Goal: Check status

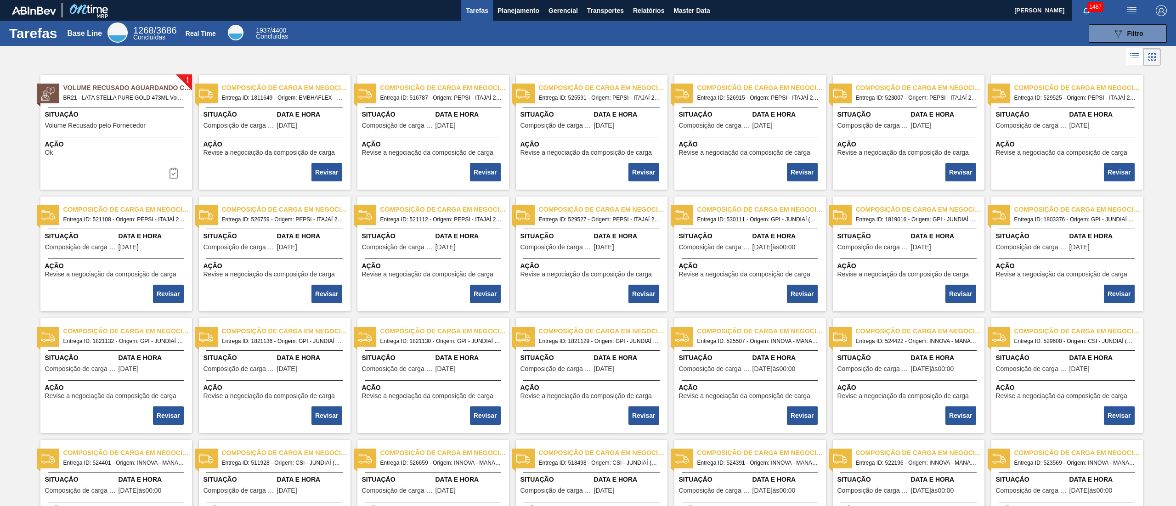
click at [513, 21] on div "Tarefas Base Line 1268 / 3686 Concluídas Real Time 1937 / 4400 Concluídas 089F7…" at bounding box center [588, 33] width 1176 height 25
click at [513, 14] on span "Planejamento" at bounding box center [519, 10] width 42 height 11
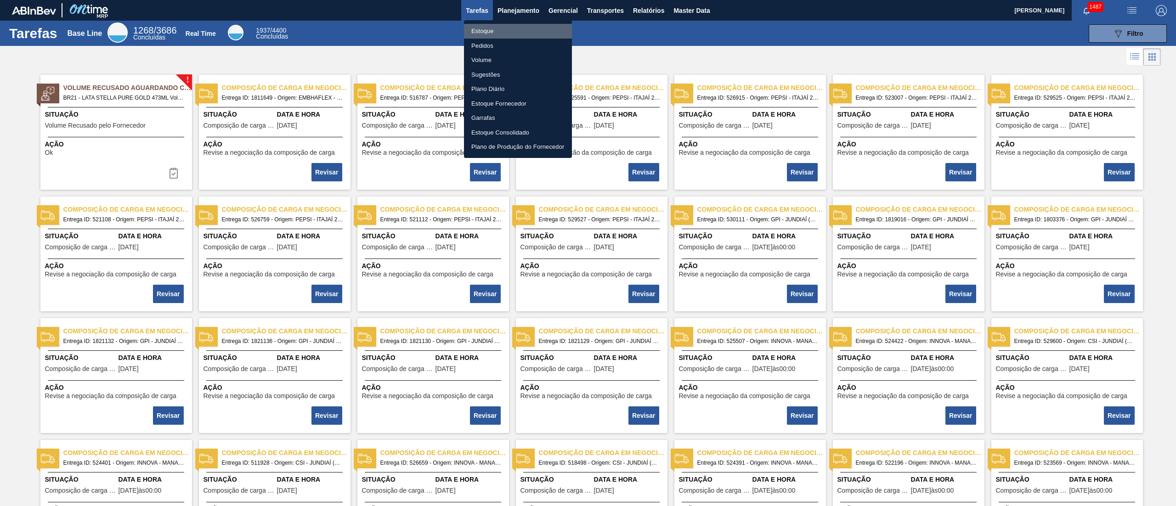
click at [492, 29] on li "Estoque" at bounding box center [518, 31] width 108 height 15
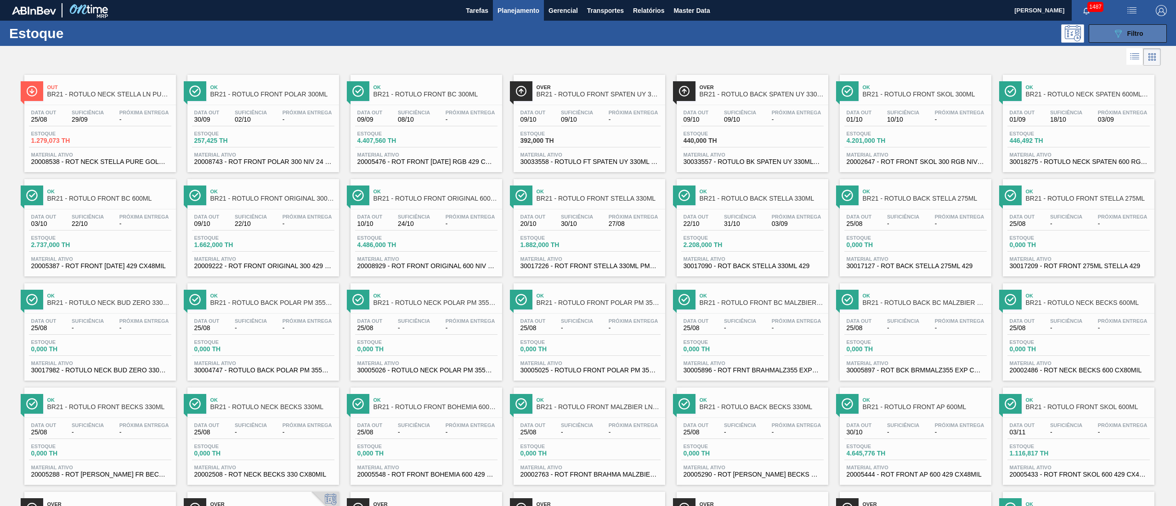
click at [1118, 35] on icon "089F7B8B-B2A5-4AFE-B5C0-19BA573D28AC" at bounding box center [1118, 33] width 11 height 11
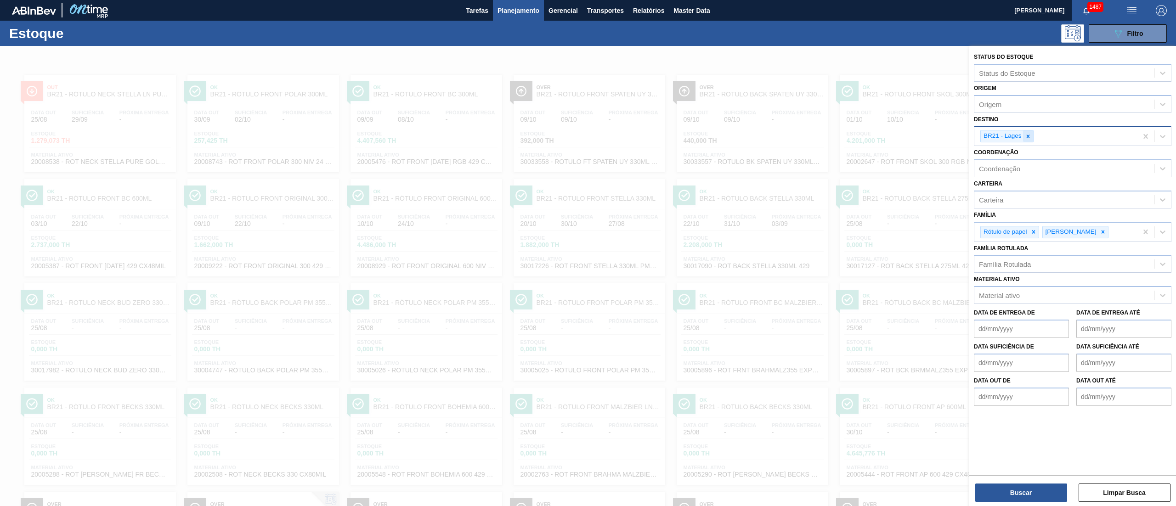
click at [1028, 136] on icon at bounding box center [1028, 136] width 3 height 3
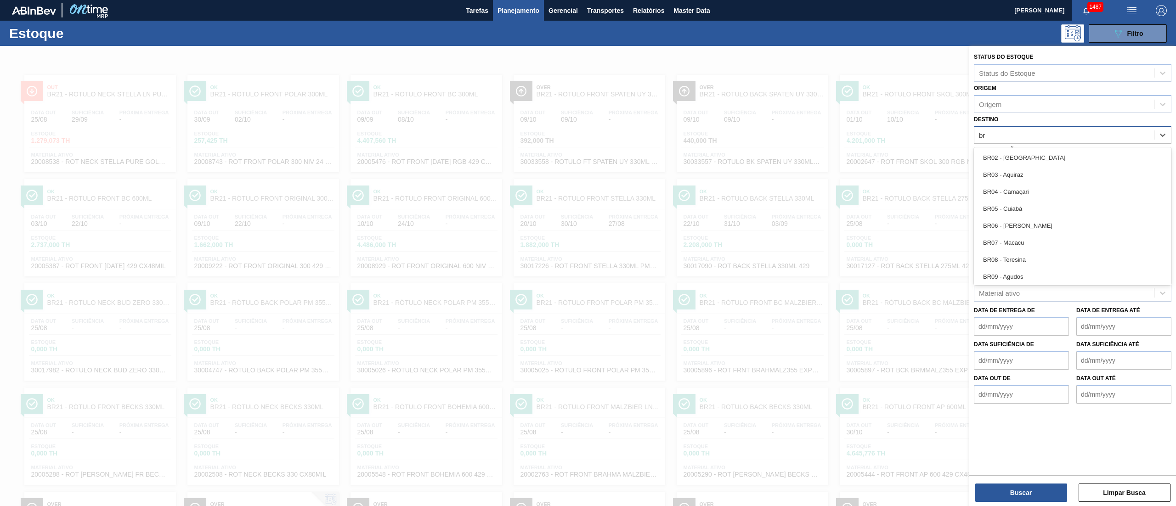
type input "b"
type input "brv3"
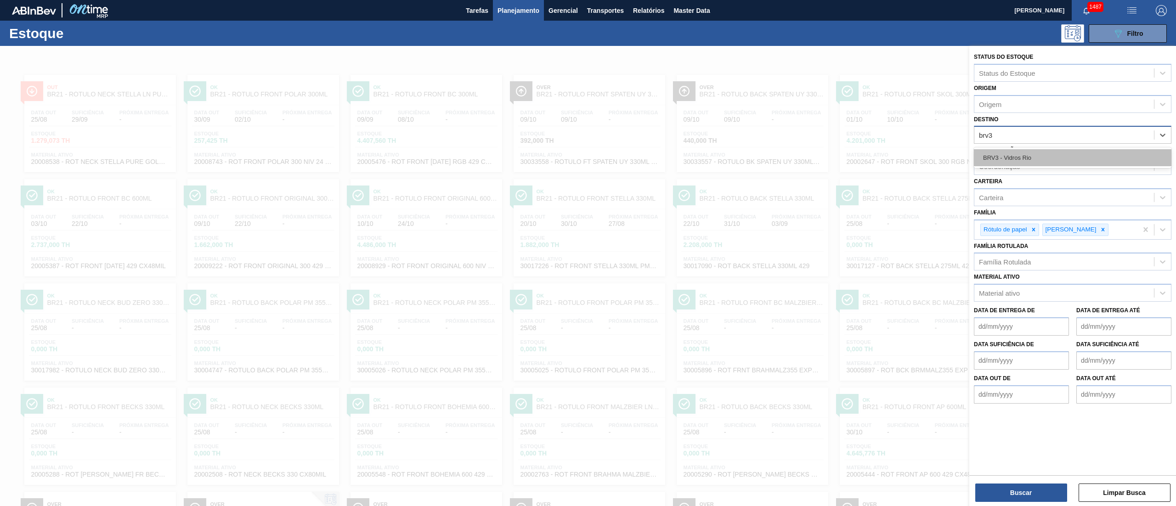
click at [1011, 152] on div "BRV3 - Vidros Rio" at bounding box center [1073, 157] width 198 height 17
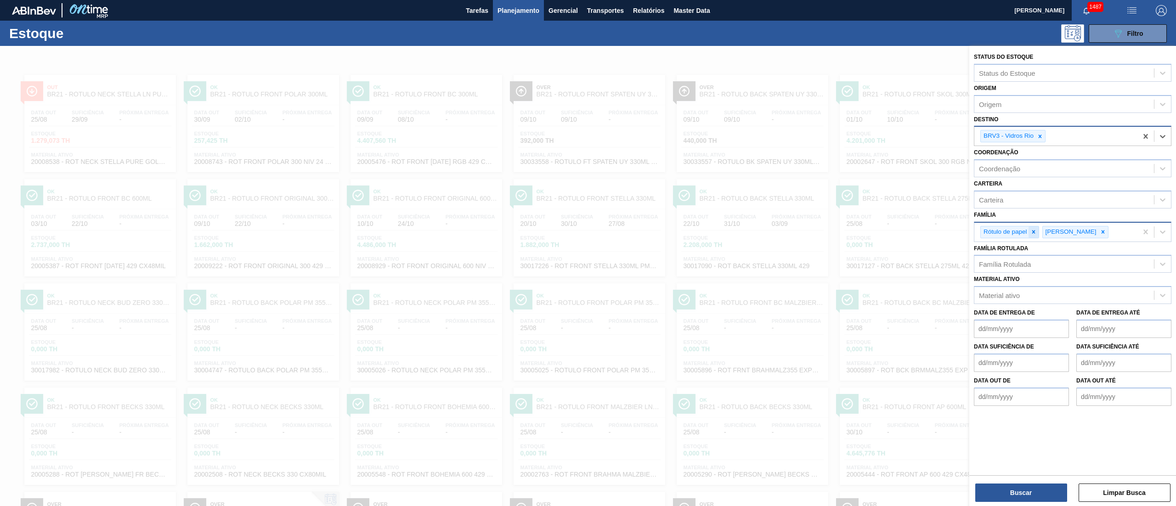
click at [1031, 227] on div at bounding box center [1034, 232] width 10 height 11
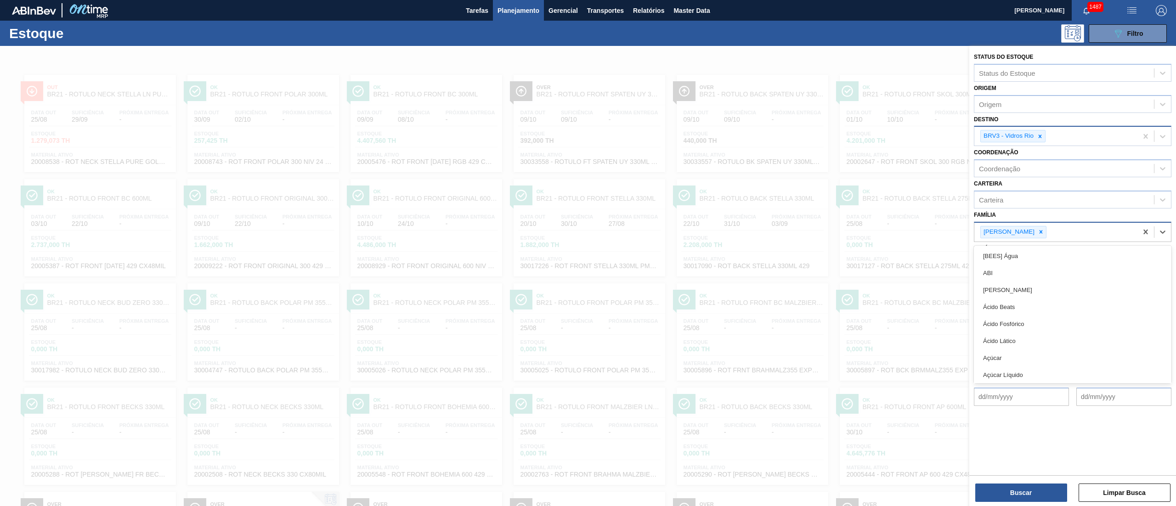
click at [1032, 229] on div "[PERSON_NAME]" at bounding box center [1056, 232] width 163 height 19
click at [1036, 235] on div at bounding box center [1041, 232] width 10 height 11
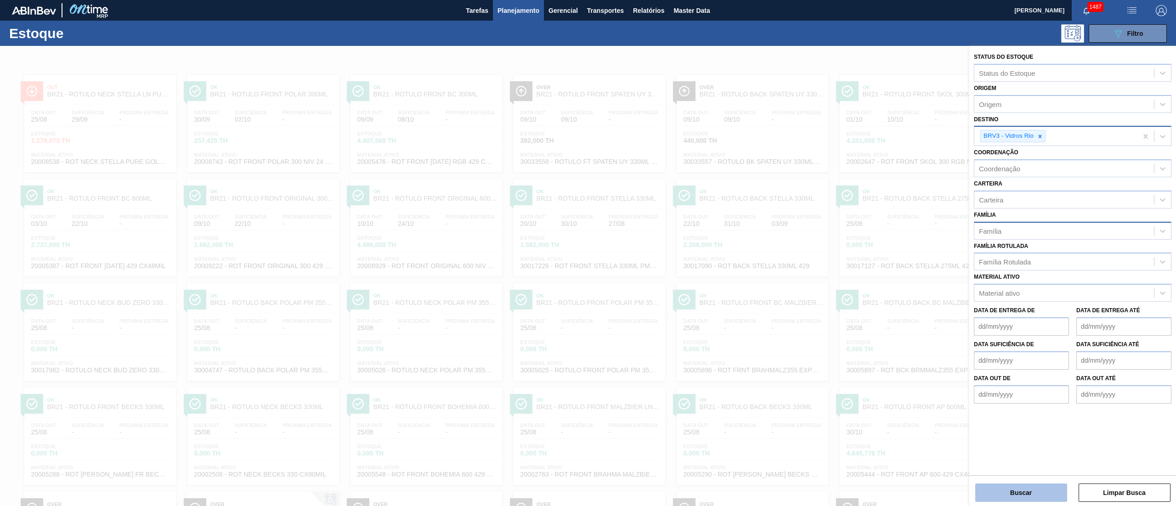
click at [1024, 487] on button "Buscar" at bounding box center [1022, 493] width 92 height 18
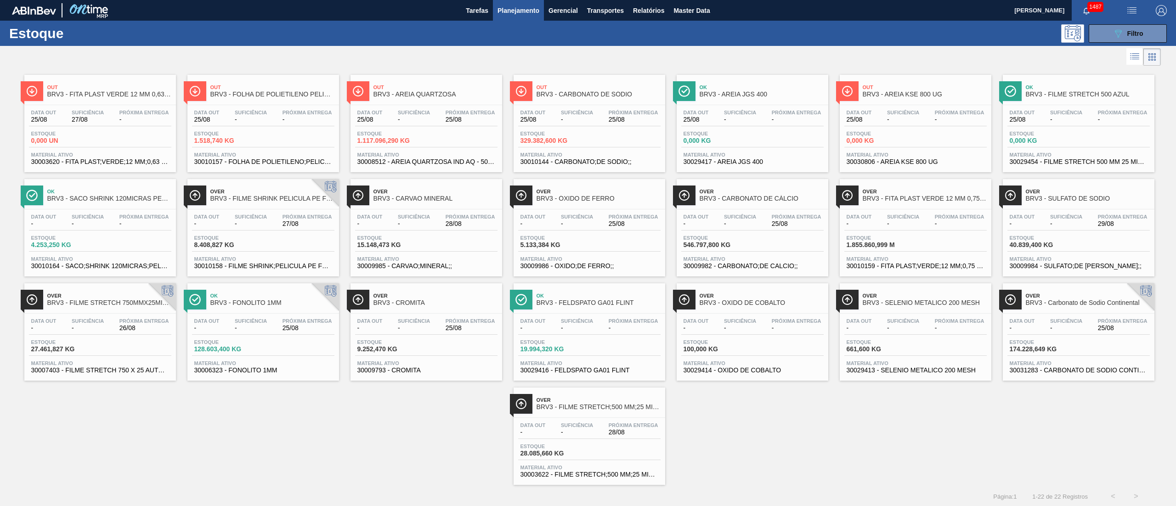
click at [530, 108] on div "Data out 25/08 Suficiência - Próxima Entrega 25/08 Estoque 329.382,600 KG Mater…" at bounding box center [590, 136] width 152 height 62
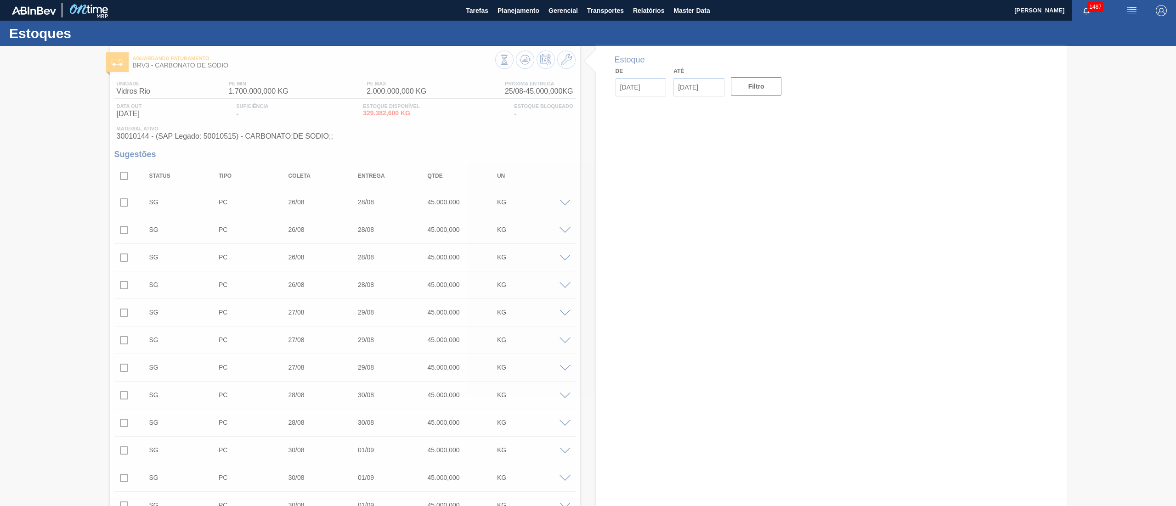
type input "[DATE]"
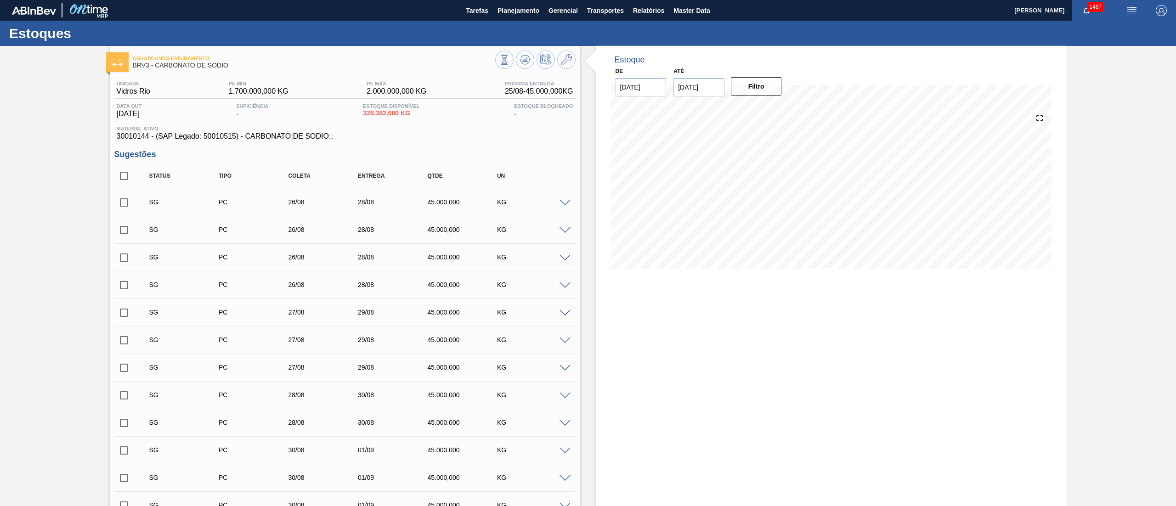
click at [565, 201] on span at bounding box center [565, 203] width 11 height 7
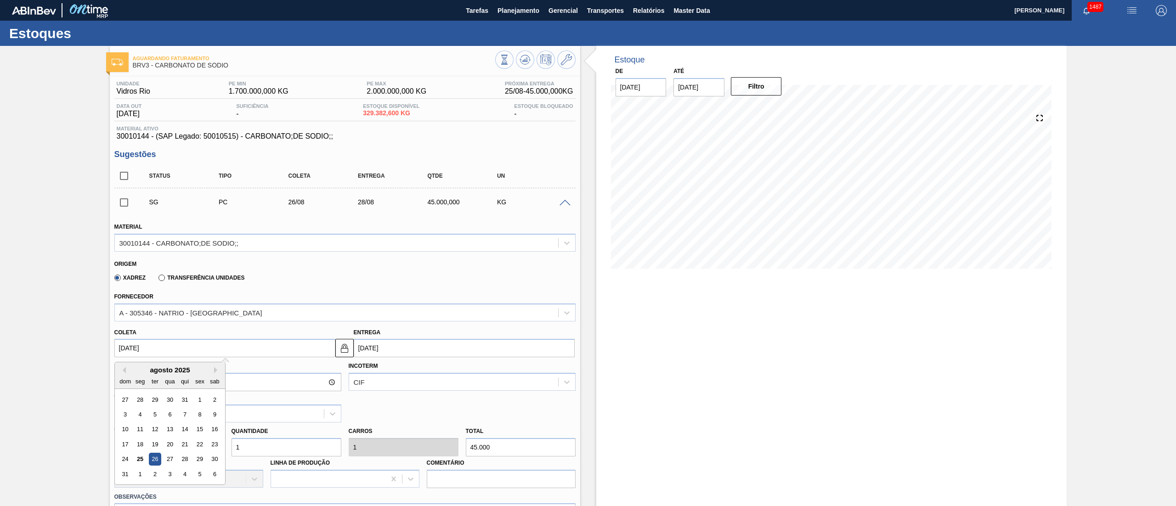
click at [130, 346] on input "[DATE]" at bounding box center [224, 348] width 221 height 18
click at [141, 458] on div "25" at bounding box center [140, 460] width 12 height 12
type input "[DATE]"
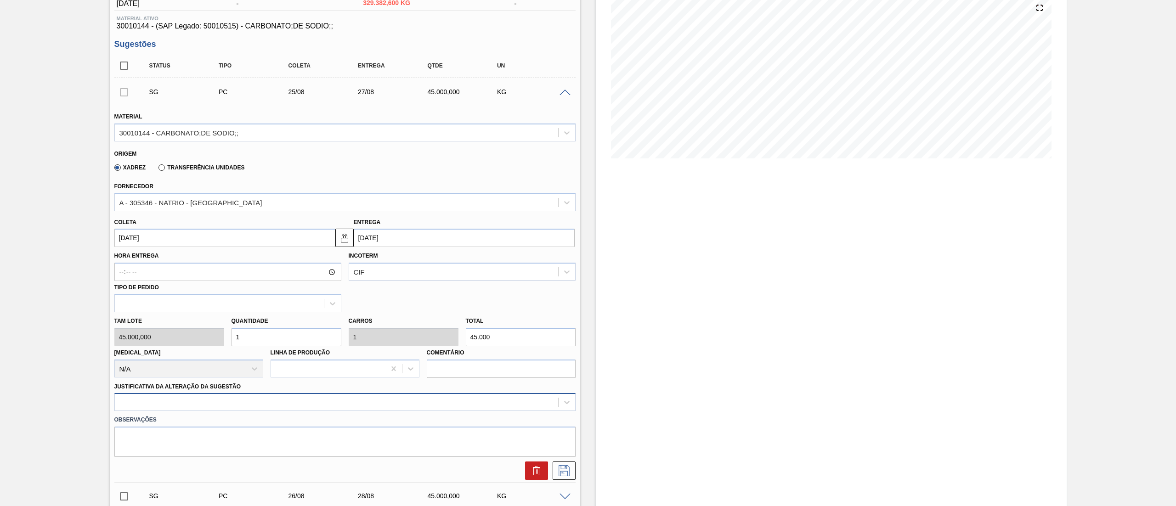
scroll to position [161, 0]
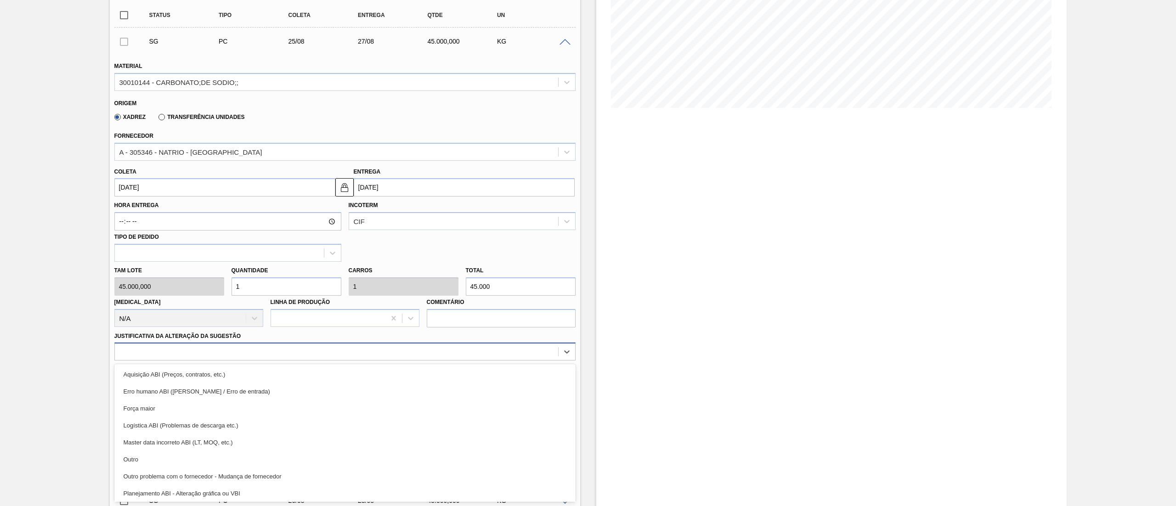
click at [179, 361] on div "option Erro humano ABI (Cálculo / Erro de entrada) focused, 2 of 18. 18 results…" at bounding box center [344, 352] width 461 height 18
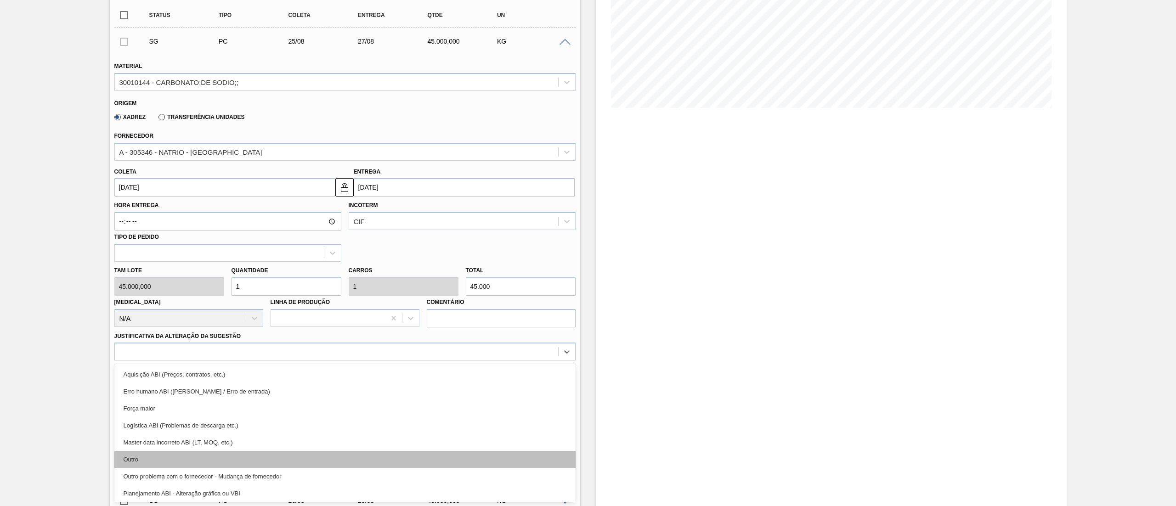
click at [168, 460] on div "Outro" at bounding box center [344, 459] width 461 height 17
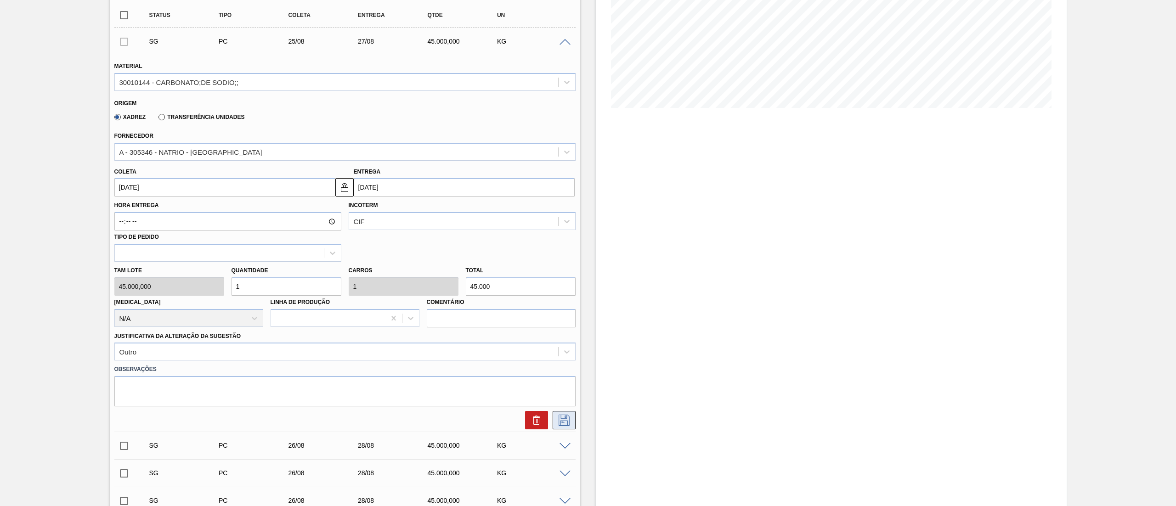
click at [562, 421] on icon at bounding box center [564, 420] width 11 height 11
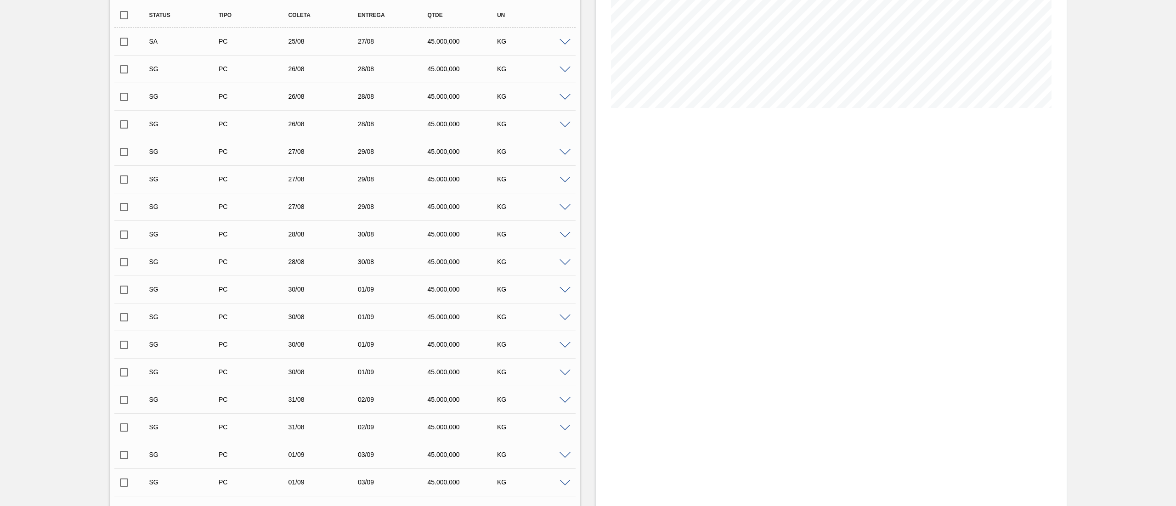
click at [561, 67] on span at bounding box center [565, 70] width 11 height 7
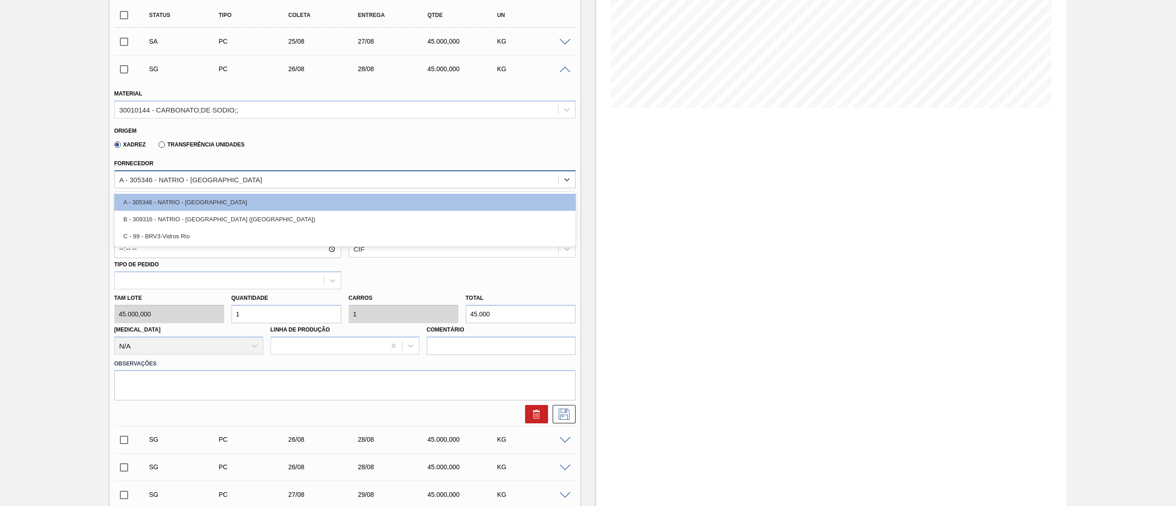
click at [176, 172] on div "A - 305346 - NATRIO - [GEOGRAPHIC_DATA]" at bounding box center [344, 179] width 461 height 18
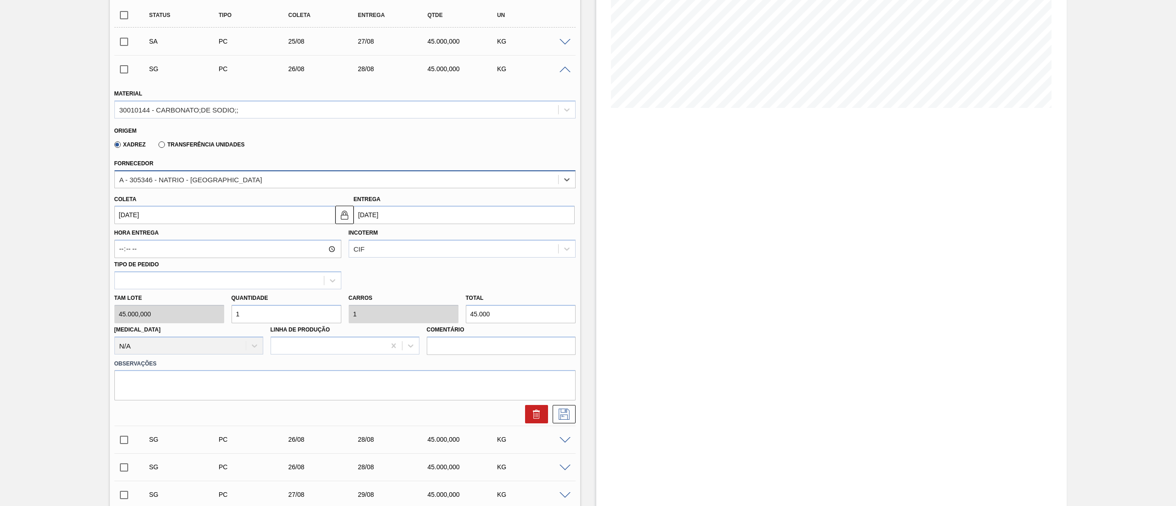
click at [176, 172] on div "A - 305346 - NATRIO - [GEOGRAPHIC_DATA]" at bounding box center [344, 179] width 461 height 18
click at [168, 210] on input "[DATE]" at bounding box center [224, 215] width 221 height 18
click at [173, 327] on div "27" at bounding box center [170, 326] width 12 height 12
type input "[DATE]"
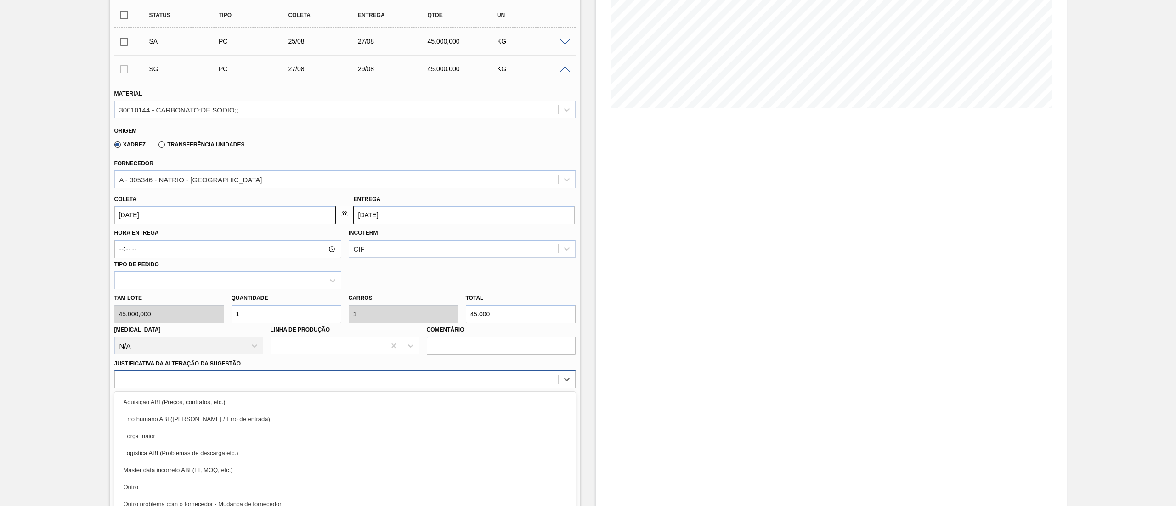
scroll to position [188, 0]
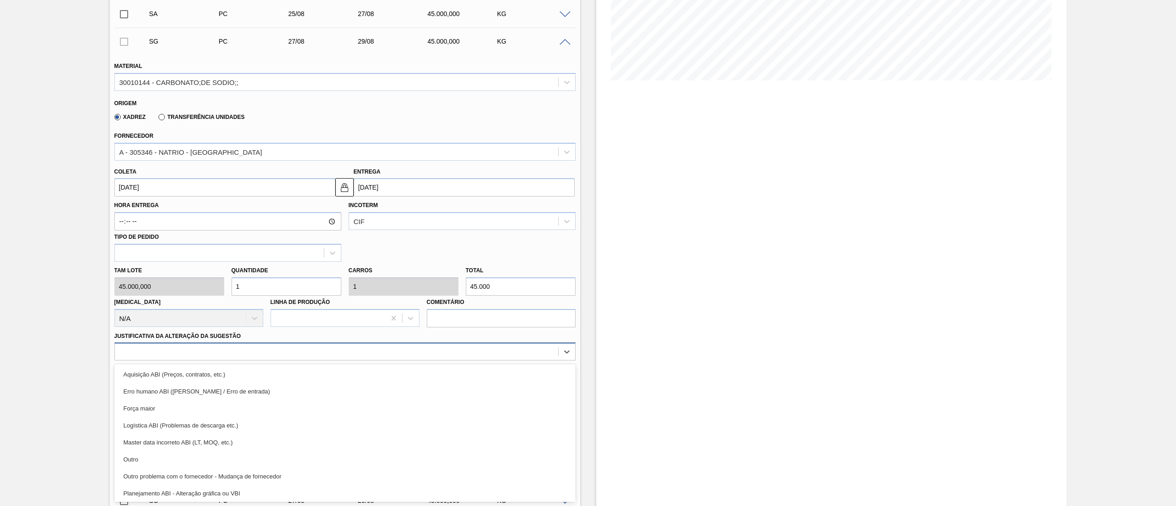
click at [156, 361] on div "option Aquisição ABI (Preços, contratos, etc.) focused, 1 of 18. 18 results ava…" at bounding box center [344, 352] width 461 height 18
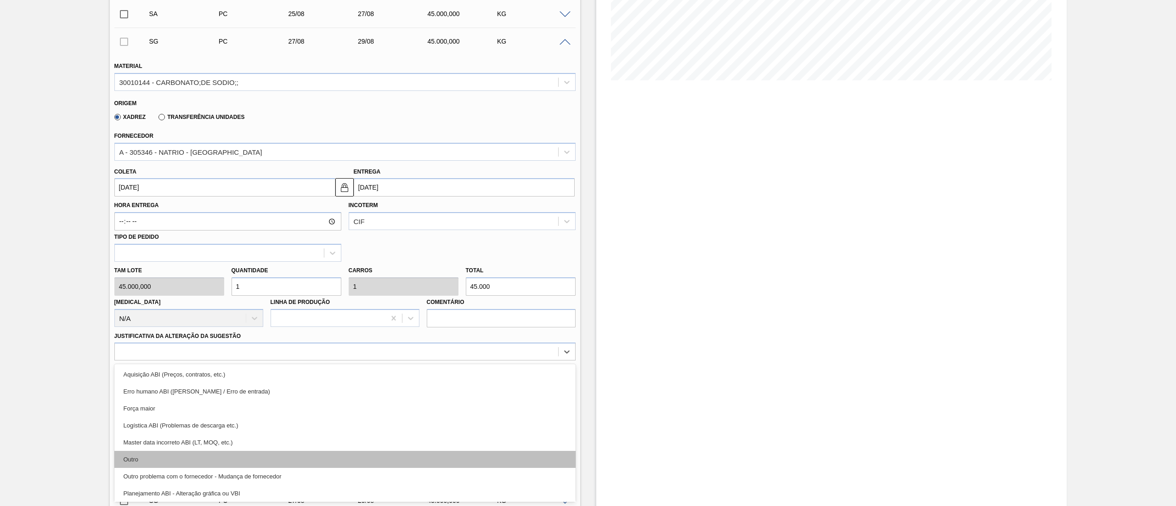
click at [158, 457] on div "Outro" at bounding box center [344, 459] width 461 height 17
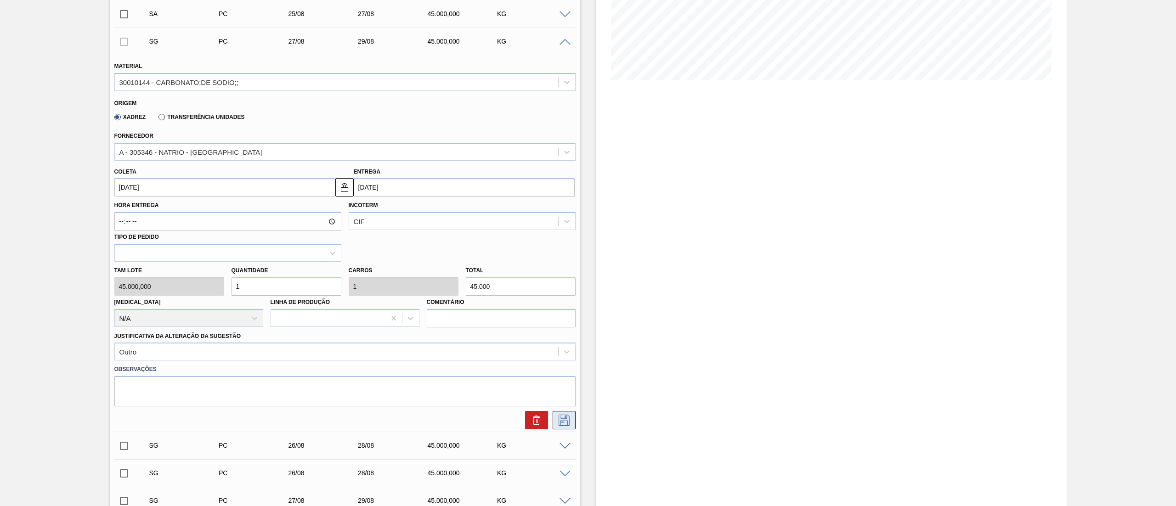
click at [569, 422] on icon at bounding box center [564, 420] width 15 height 11
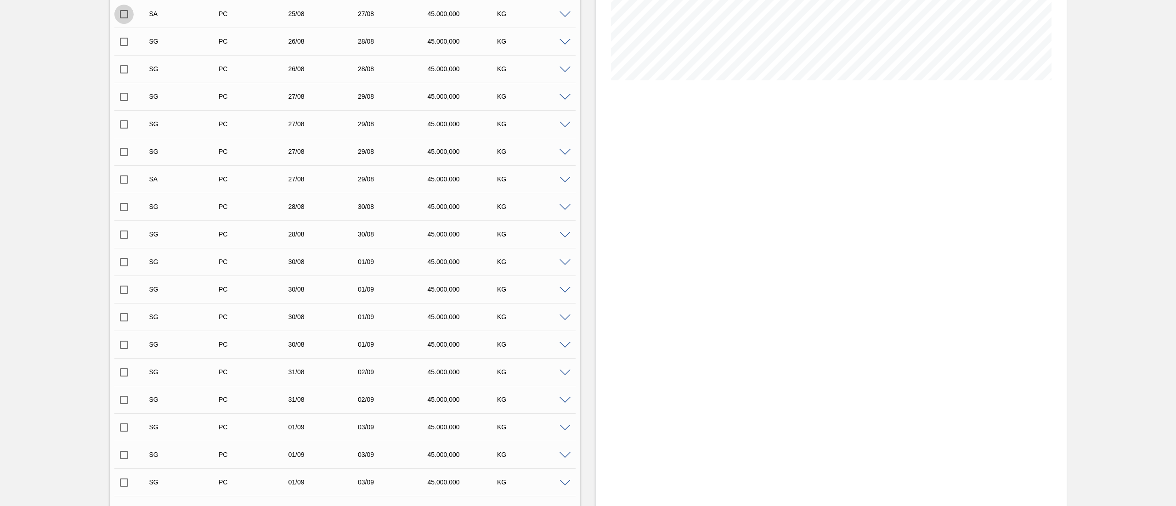
click at [122, 17] on input "checkbox" at bounding box center [123, 14] width 19 height 19
checkbox input "true"
click at [120, 176] on input "checkbox" at bounding box center [123, 179] width 19 height 19
checkbox input "true"
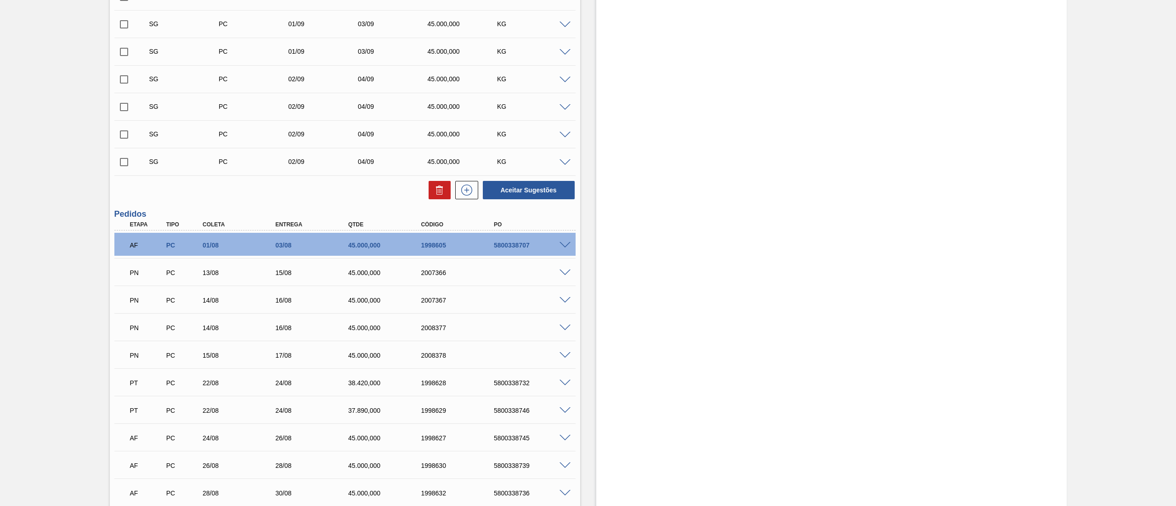
scroll to position [668, 0]
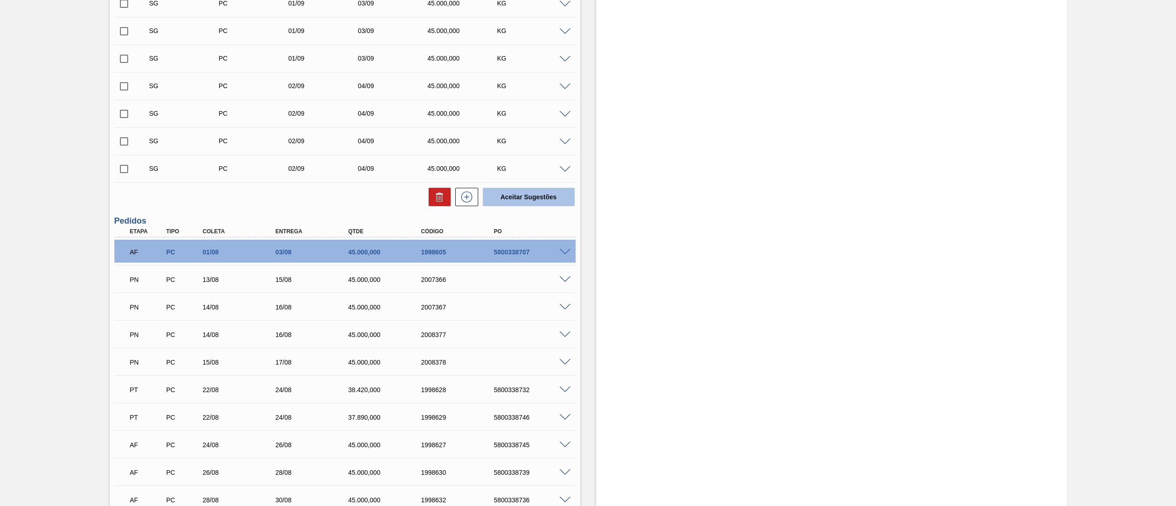
click at [517, 200] on button "Aceitar Sugestões" at bounding box center [529, 197] width 92 height 18
checkbox input "false"
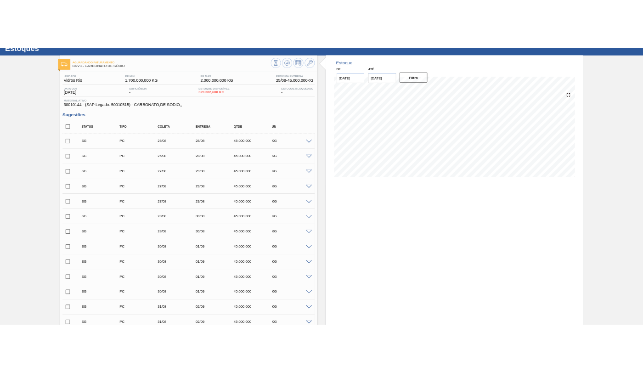
scroll to position [0, 0]
